Goal: Transaction & Acquisition: Subscribe to service/newsletter

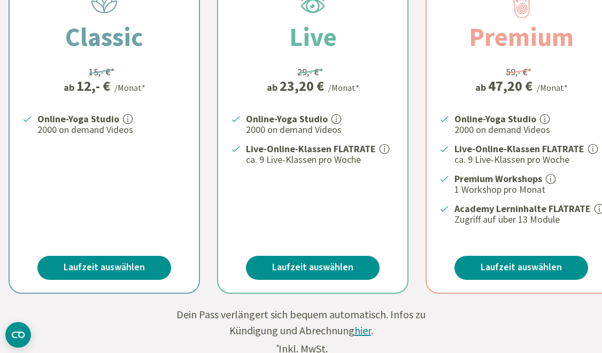
scroll to position [350, 0]
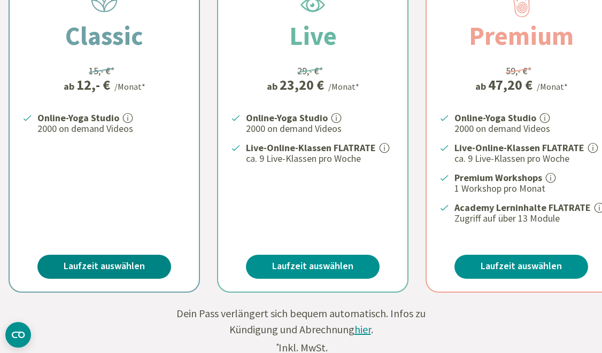
click at [106, 261] on link "Laufzeit auswählen" at bounding box center [104, 267] width 134 height 24
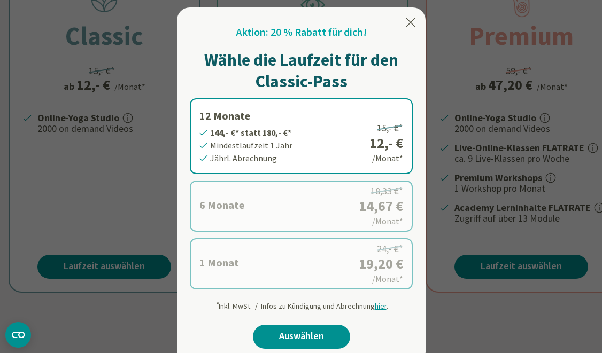
click at [277, 134] on label "12 Monate 144,- €* statt 180,- €* Mindestlaufzeit 1 Jahr Jährl. Abrechnung 15,-…" at bounding box center [301, 136] width 223 height 76
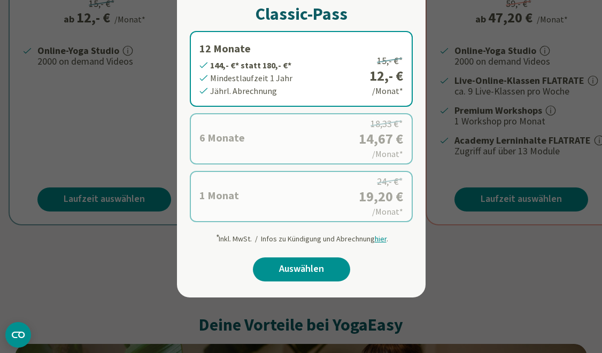
scroll to position [416, 0]
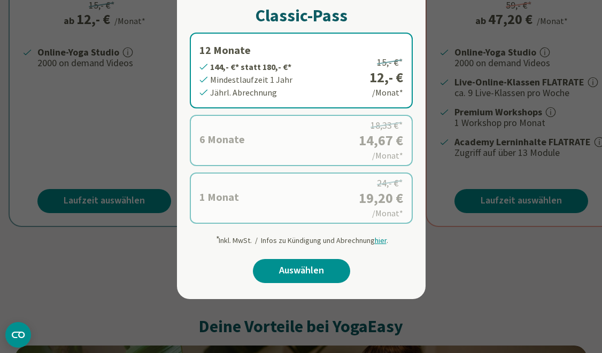
click at [454, 285] on div at bounding box center [301, 176] width 602 height 353
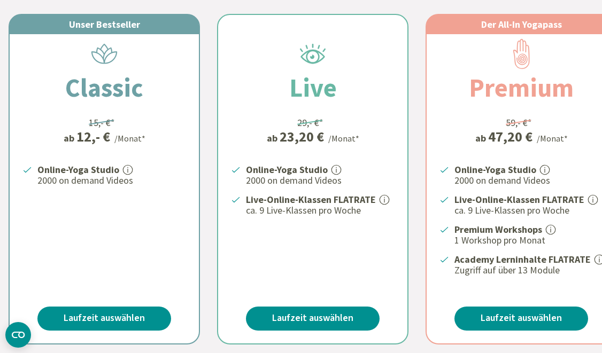
scroll to position [0, 0]
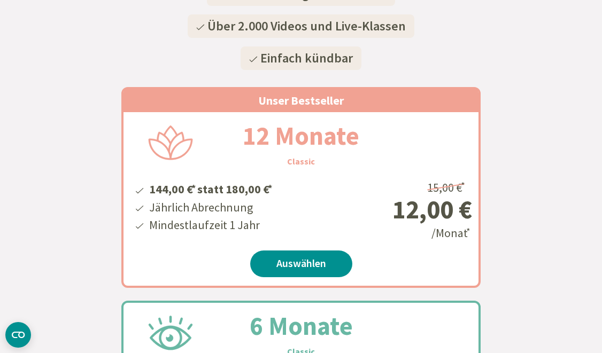
scroll to position [205, 0]
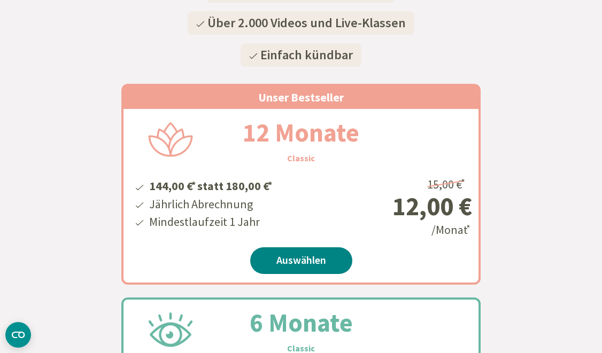
click at [321, 259] on link "Auswählen" at bounding box center [301, 261] width 102 height 27
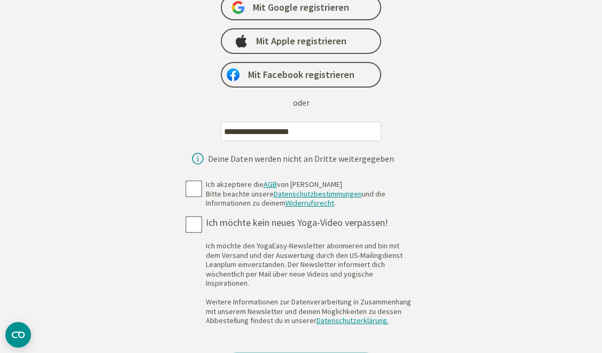
scroll to position [204, 0]
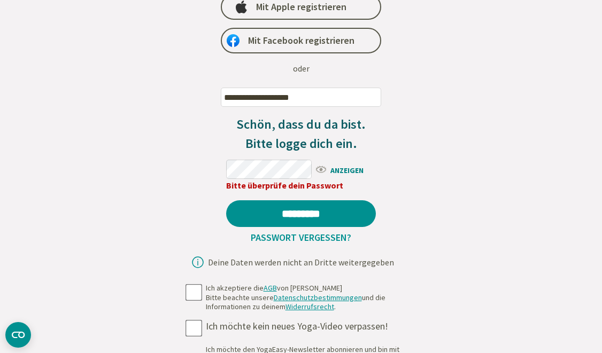
click at [344, 172] on span "ANZEIGEN" at bounding box center [344, 169] width 61 height 13
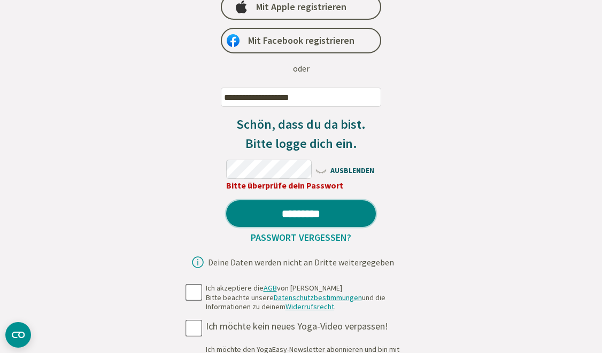
click at [324, 219] on input "*********" at bounding box center [301, 213] width 150 height 27
